Goal: Information Seeking & Learning: Stay updated

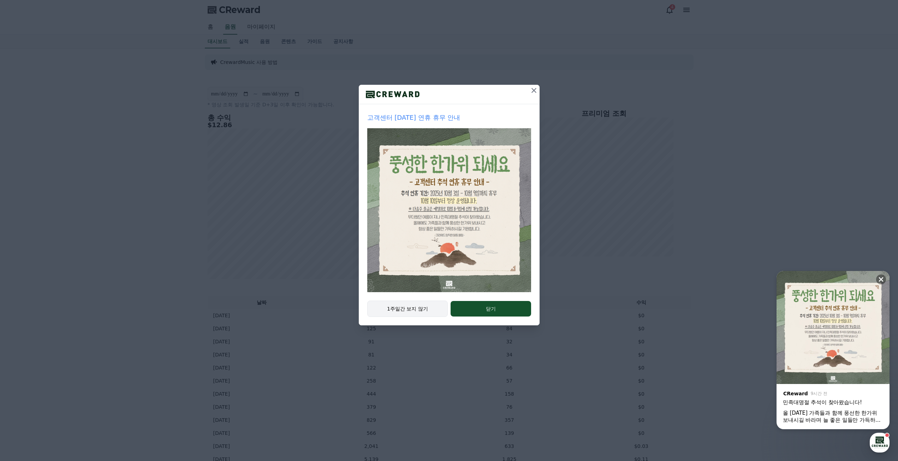
click at [421, 310] on button "1주일간 보지 않기" at bounding box center [407, 308] width 81 height 16
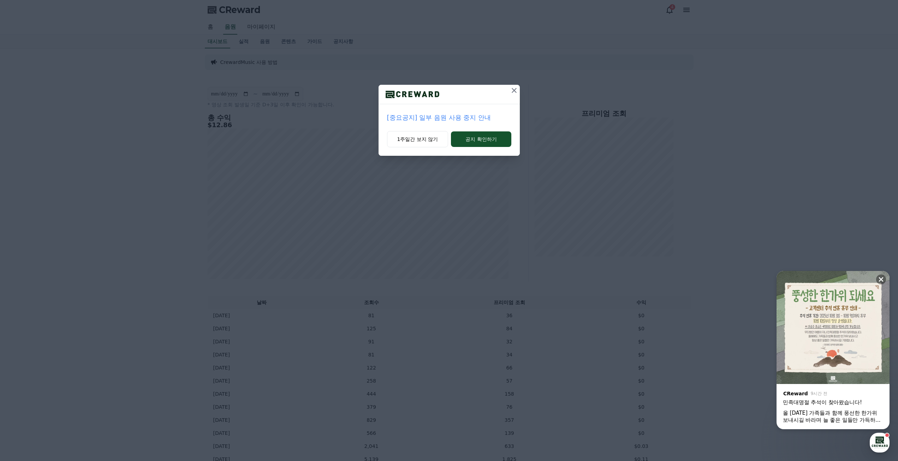
click at [439, 119] on p "[중요공지] 일부 음원 사용 중지 안내" at bounding box center [449, 118] width 124 height 10
click at [423, 141] on button "1주일간 보지 않기" at bounding box center [417, 139] width 61 height 16
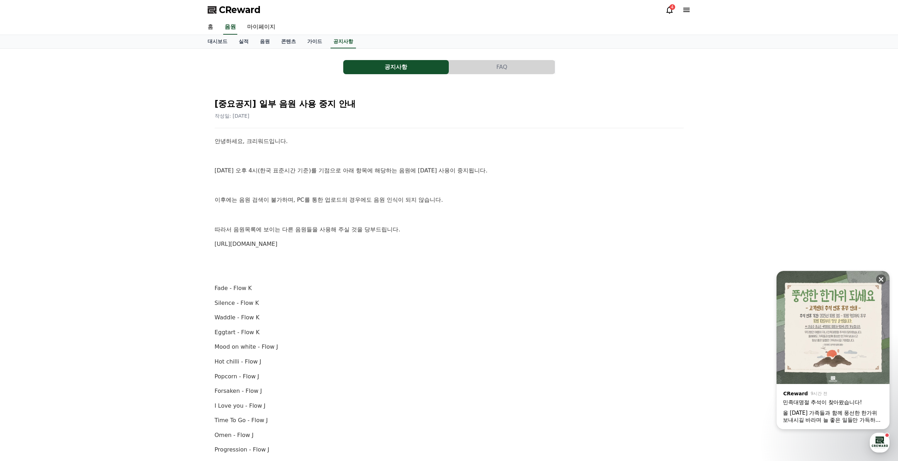
click at [478, 268] on div "안녕하세요, 크리워드입니다. [DATE] 오후 4시(한국 표준시간 기준)를 기점으로 아래 항목에 해당하는 음원에 [DATE] 사용이 중지됩니다…" at bounding box center [449, 413] width 469 height 553
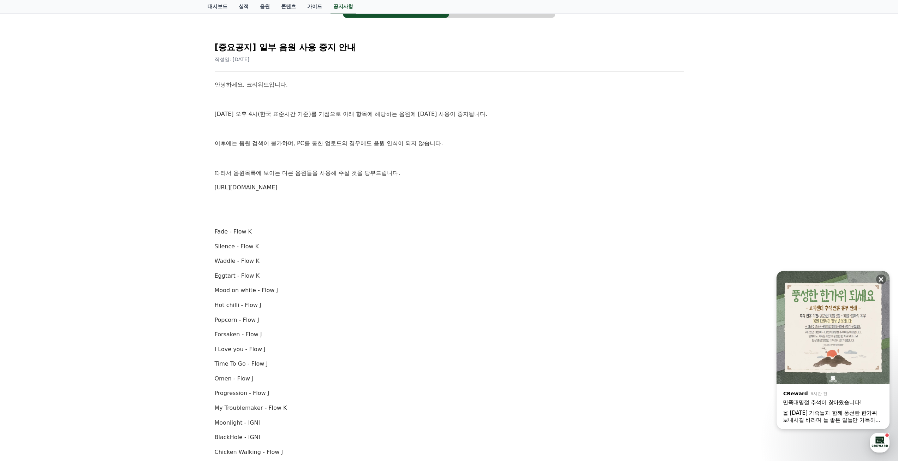
scroll to position [71, 0]
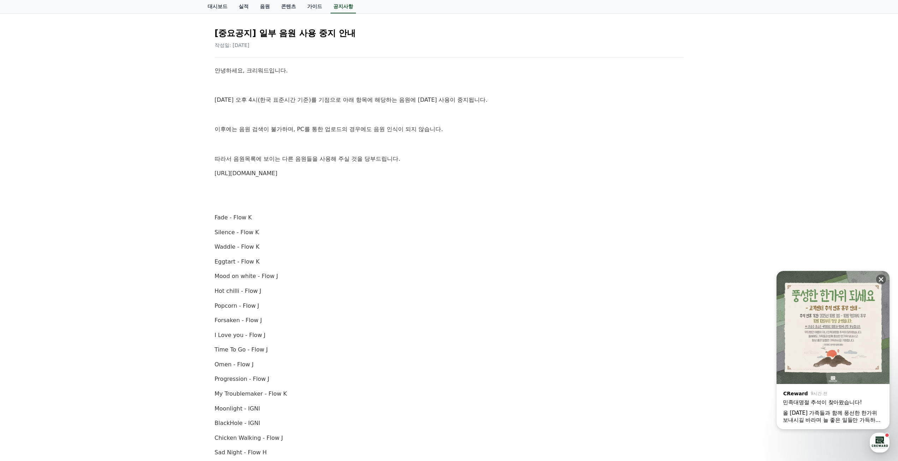
click at [415, 261] on p "Eggtart - Flow K" at bounding box center [449, 261] width 469 height 9
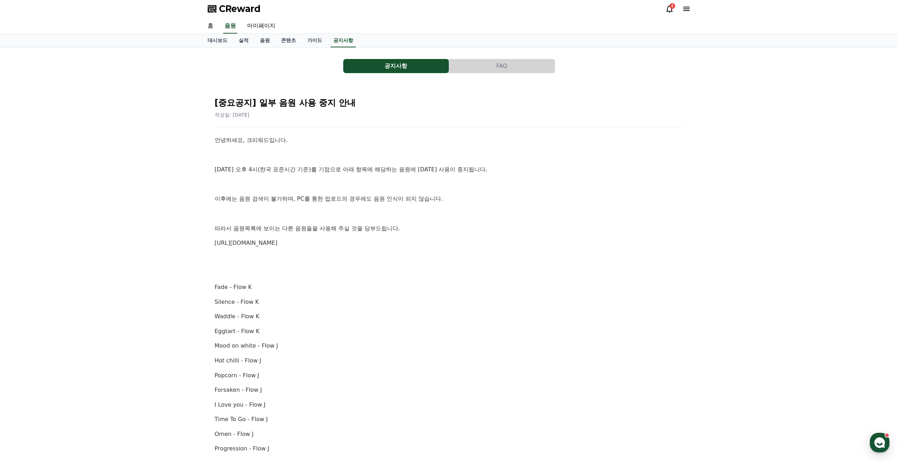
scroll to position [0, 0]
click at [256, 41] on link "음원" at bounding box center [264, 41] width 21 height 13
click at [261, 42] on link "음원" at bounding box center [264, 41] width 21 height 13
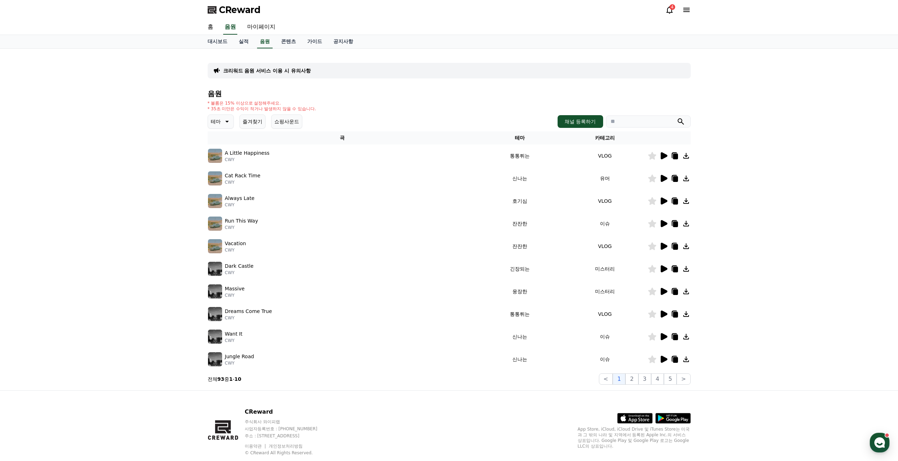
click at [249, 124] on button "즐겨찾기" at bounding box center [252, 121] width 26 height 14
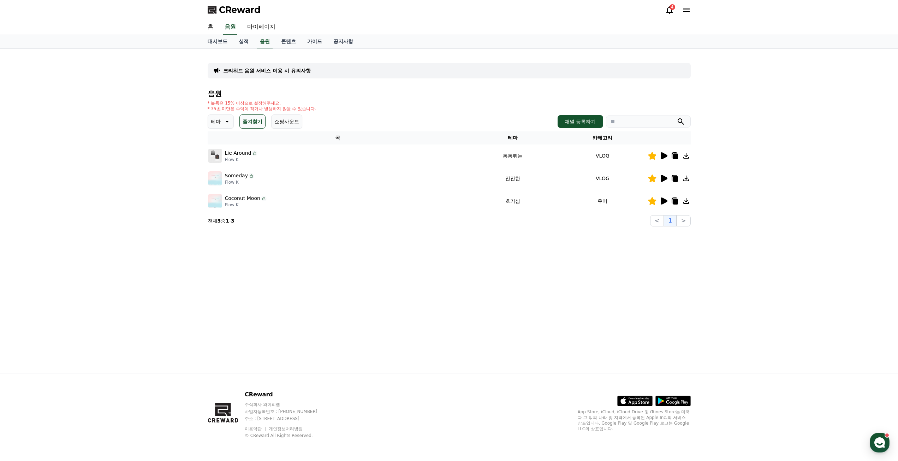
click at [665, 155] on icon at bounding box center [664, 155] width 7 height 7
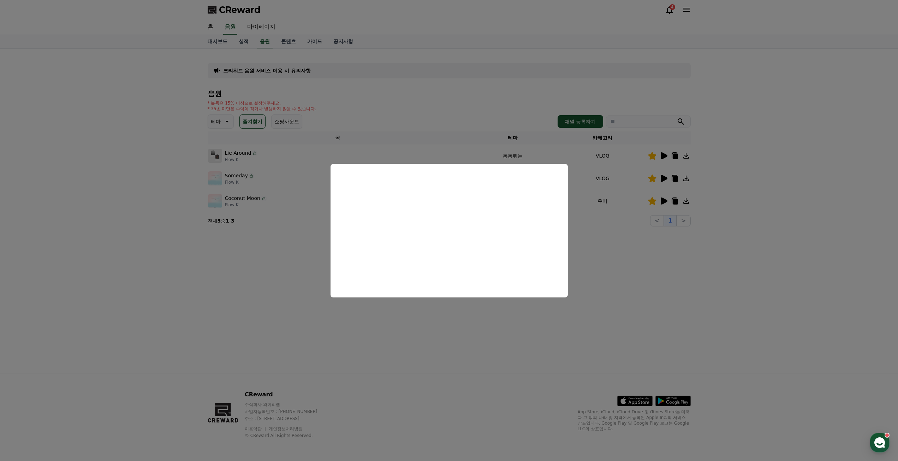
click at [646, 220] on button "close modal" at bounding box center [449, 230] width 898 height 461
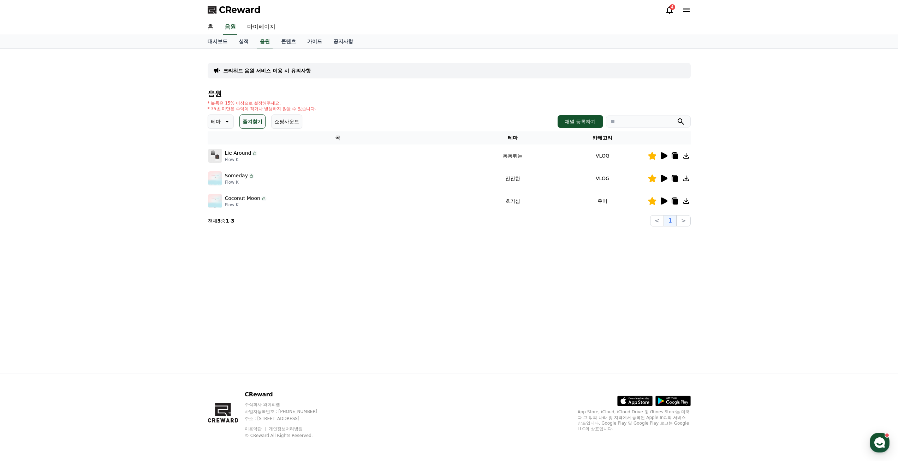
click at [666, 203] on icon at bounding box center [663, 201] width 8 height 8
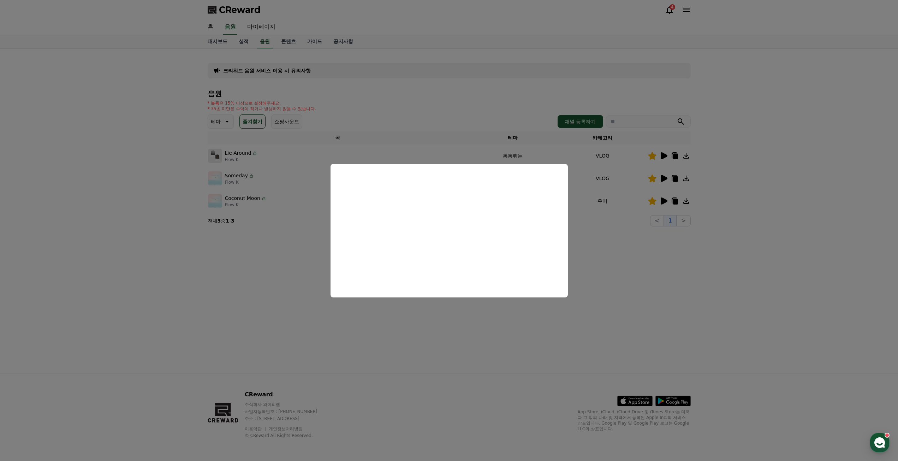
click at [611, 253] on button "close modal" at bounding box center [449, 230] width 898 height 461
